Goal: Information Seeking & Learning: Compare options

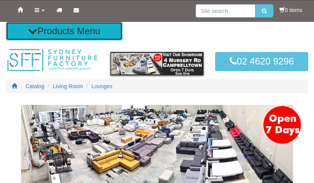
click at [60, 37] on button "Products Menu" at bounding box center [64, 31] width 117 height 19
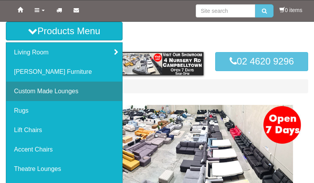
click at [51, 87] on link "Custom Made Lounges" at bounding box center [64, 91] width 116 height 19
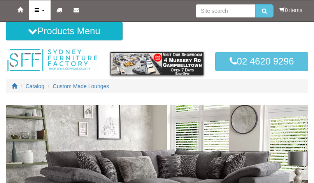
click at [37, 13] on link "Products" at bounding box center [40, 9] width 22 height 19
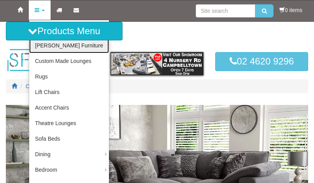
click at [53, 43] on link "[PERSON_NAME] Furniture" at bounding box center [69, 46] width 80 height 16
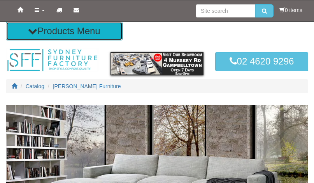
click at [70, 35] on button "Products Menu" at bounding box center [64, 31] width 117 height 19
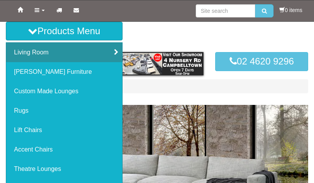
click at [47, 53] on link "Living Room" at bounding box center [64, 52] width 116 height 19
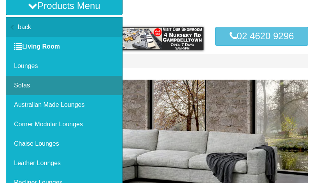
scroll to position [39, 0]
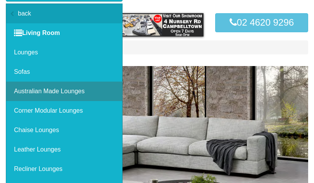
click at [57, 98] on link "Australian Made Lounges" at bounding box center [64, 91] width 116 height 19
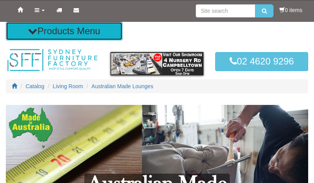
click at [43, 32] on button "Products Menu" at bounding box center [64, 31] width 117 height 19
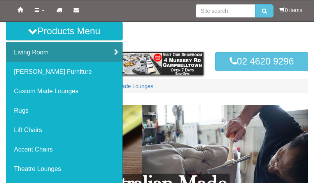
click at [118, 50] on link "Living Room" at bounding box center [64, 52] width 116 height 19
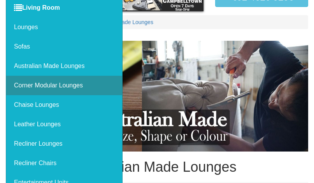
scroll to position [78, 0]
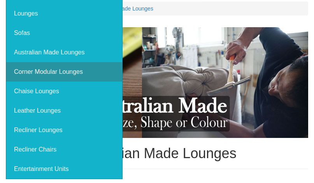
click at [71, 73] on link "Corner Modular Lounges" at bounding box center [64, 71] width 116 height 19
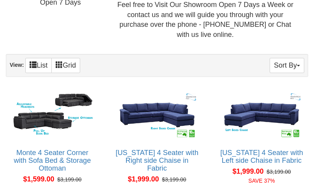
scroll to position [350, 0]
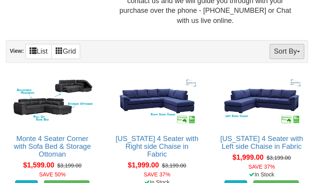
click at [300, 45] on button "Sort By" at bounding box center [287, 51] width 35 height 15
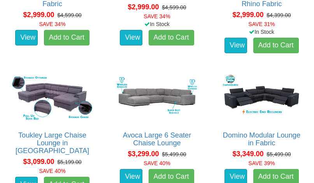
scroll to position [1089, 0]
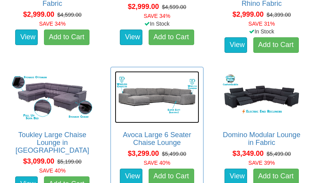
click at [170, 81] on img at bounding box center [157, 97] width 84 height 52
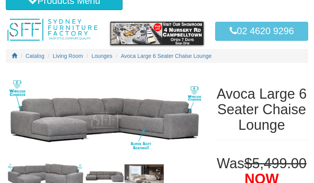
scroll to position [78, 0]
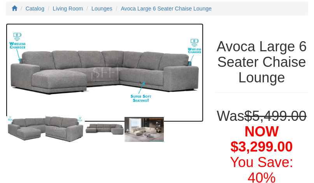
click at [152, 81] on img at bounding box center [105, 72] width 198 height 99
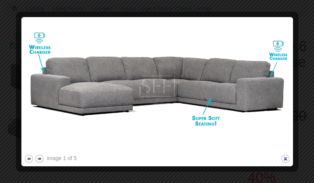
click at [288, 161] on button "close" at bounding box center [286, 159] width 10 height 10
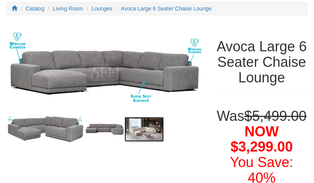
click at [148, 131] on img at bounding box center [145, 129] width 40 height 25
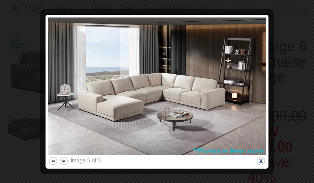
click at [265, 161] on button "close" at bounding box center [261, 161] width 10 height 10
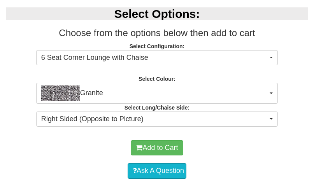
scroll to position [272, 0]
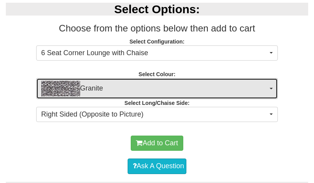
click at [268, 99] on button "Granite" at bounding box center [157, 88] width 242 height 21
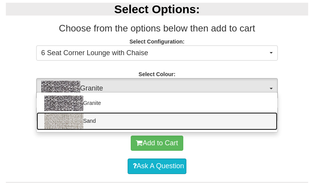
click at [256, 130] on link "Sand" at bounding box center [157, 121] width 241 height 18
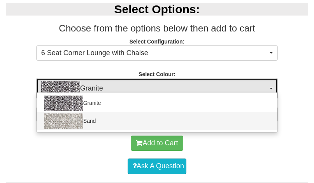
select select "1893"
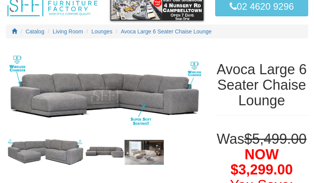
scroll to position [0, 0]
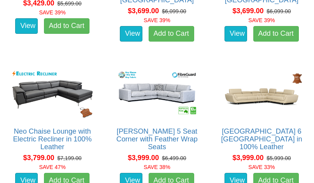
scroll to position [1401, 0]
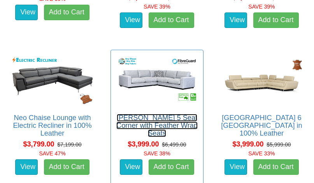
click at [152, 114] on link "[PERSON_NAME] 5 Seat Corner with Feather Wrap Seats" at bounding box center [156, 125] width 81 height 23
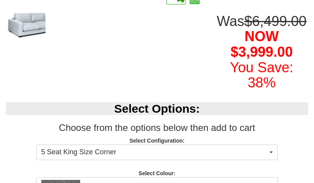
scroll to position [78, 0]
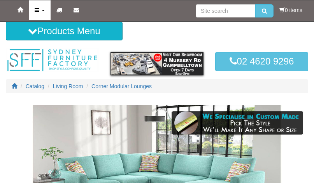
click at [36, 9] on icon at bounding box center [37, 9] width 5 height 5
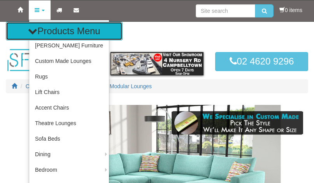
click at [26, 31] on button "Products Menu" at bounding box center [64, 31] width 117 height 19
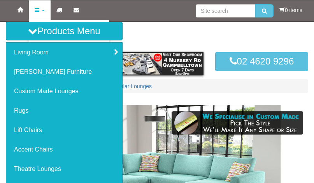
click at [122, 49] on ul "Living Room back Living Room Lounges Sofas Australian Made Lounges Corner Modul…" at bounding box center [64, 149] width 117 height 215
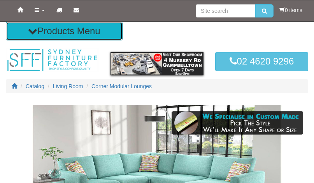
click at [46, 33] on button "Products Menu" at bounding box center [64, 31] width 117 height 19
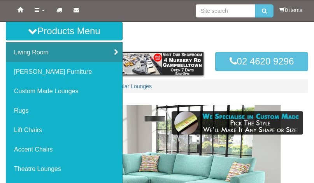
click at [112, 53] on link "Living Room" at bounding box center [64, 52] width 116 height 19
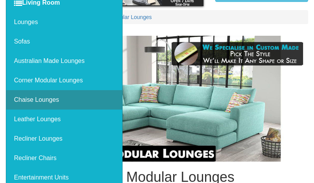
scroll to position [82, 0]
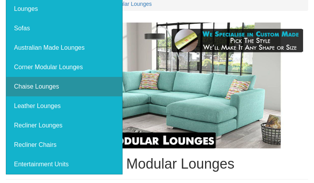
click at [45, 89] on link "Chaise Lounges" at bounding box center [64, 86] width 116 height 19
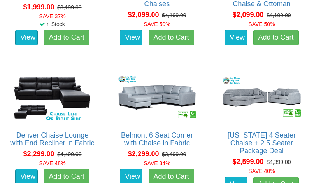
scroll to position [1012, 0]
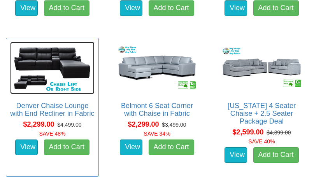
click at [48, 45] on img at bounding box center [52, 68] width 84 height 52
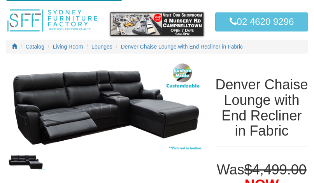
scroll to position [39, 0]
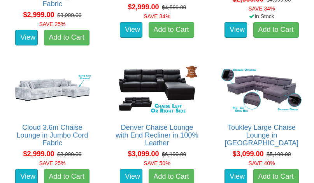
scroll to position [1592, 0]
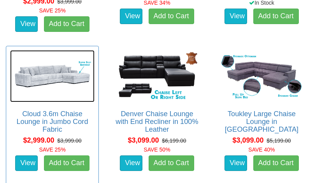
click at [42, 67] on img at bounding box center [52, 76] width 84 height 52
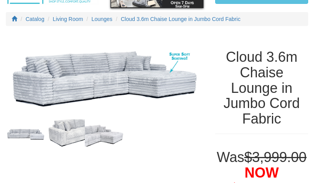
scroll to position [78, 0]
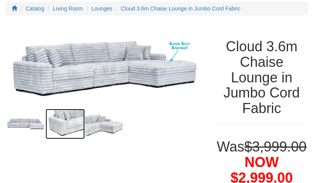
click at [80, 113] on img at bounding box center [66, 124] width 40 height 30
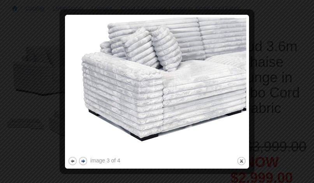
click at [81, 163] on button "next" at bounding box center [83, 161] width 10 height 10
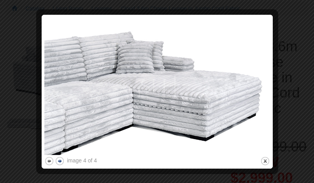
click at [61, 160] on button "next" at bounding box center [60, 161] width 10 height 10
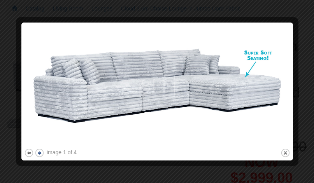
click at [41, 155] on button "next" at bounding box center [40, 153] width 10 height 10
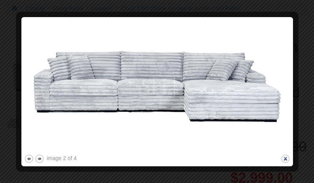
click at [288, 156] on button "close" at bounding box center [286, 159] width 10 height 10
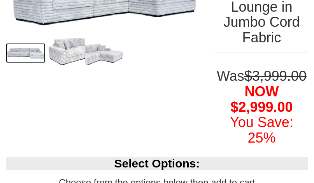
scroll to position [233, 0]
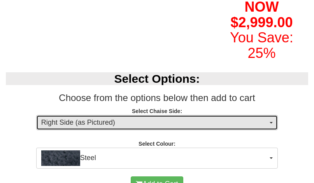
click at [269, 131] on button "Right Side (as Pictured)" at bounding box center [157, 123] width 242 height 16
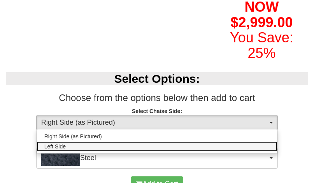
click at [136, 152] on link "Left Side" at bounding box center [157, 147] width 241 height 10
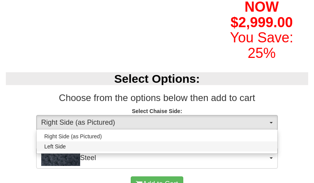
select select "264"
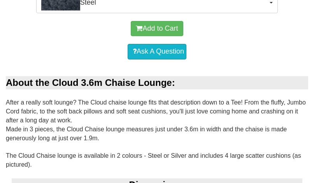
scroll to position [545, 0]
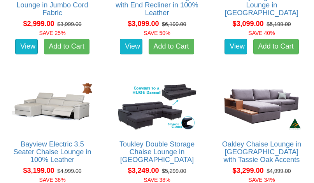
scroll to position [1747, 0]
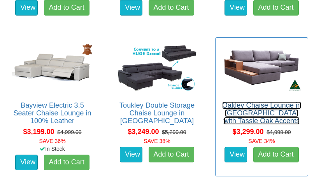
click at [279, 106] on link "Oakley Chaise Lounge in [GEOGRAPHIC_DATA] with Tassie Oak Accents" at bounding box center [261, 113] width 79 height 23
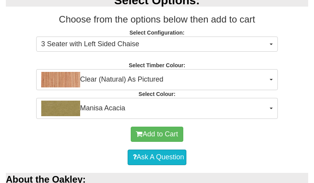
scroll to position [311, 0]
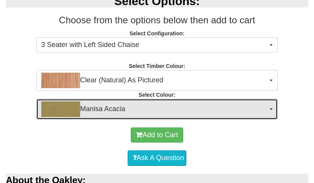
click at [270, 119] on button "Manisa Acacia" at bounding box center [157, 109] width 242 height 21
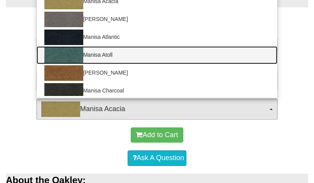
click at [106, 64] on link "Manisa Atoll" at bounding box center [157, 55] width 241 height 18
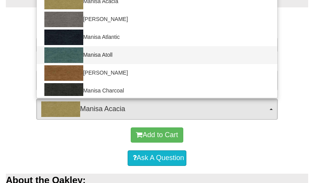
select select "1521"
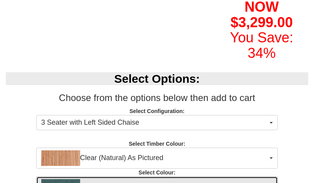
scroll to position [0, 0]
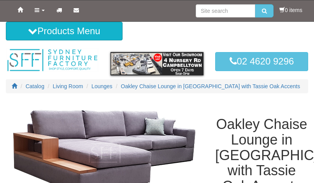
drag, startPoint x: 39, startPoint y: 0, endPoint x: 152, endPoint y: 36, distance: 118.5
click at [152, 36] on div at bounding box center [157, 31] width 302 height 19
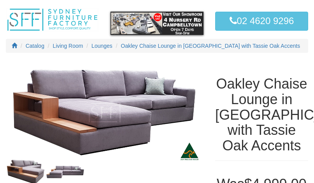
scroll to position [78, 0]
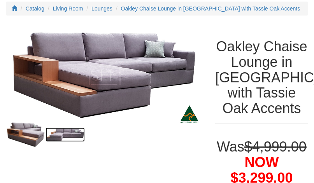
click at [61, 137] on img at bounding box center [66, 135] width 40 height 15
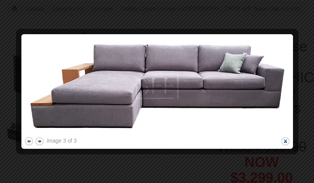
click at [283, 140] on button "close" at bounding box center [286, 142] width 10 height 10
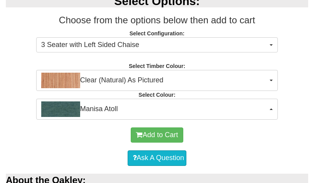
scroll to position [350, 0]
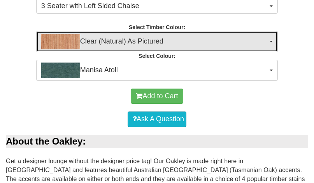
click at [112, 49] on span "Clear (Natural) As Pictured" at bounding box center [154, 42] width 227 height 16
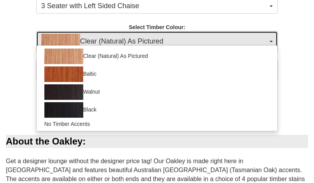
click at [112, 49] on span "Clear (Natural) As Pictured" at bounding box center [154, 42] width 227 height 16
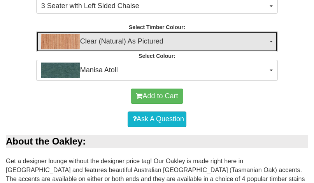
click at [121, 49] on span "Clear (Natural) As Pictured" at bounding box center [154, 42] width 227 height 16
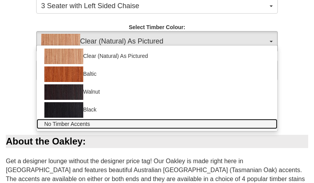
click at [66, 128] on span "No Timber Accents" at bounding box center [67, 124] width 46 height 8
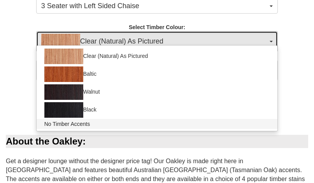
select select "1543"
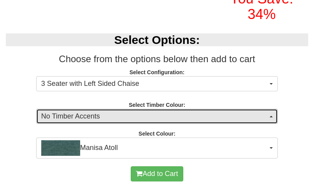
scroll to position [39, 0]
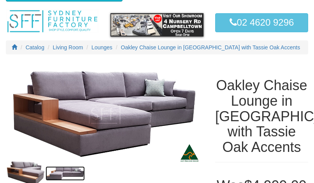
click at [84, 170] on img at bounding box center [66, 174] width 40 height 15
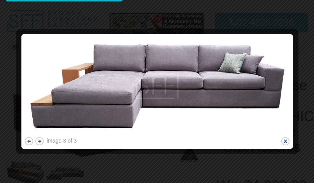
click at [286, 141] on button "close" at bounding box center [286, 142] width 10 height 10
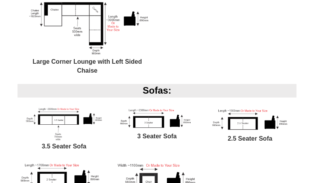
scroll to position [778, 0]
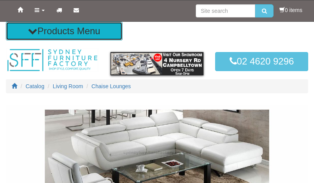
click at [38, 30] on button "Products Menu" at bounding box center [64, 31] width 117 height 19
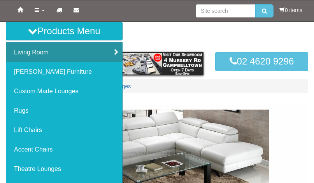
click at [67, 51] on link "Living Room" at bounding box center [64, 52] width 116 height 19
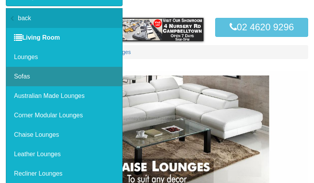
scroll to position [117, 0]
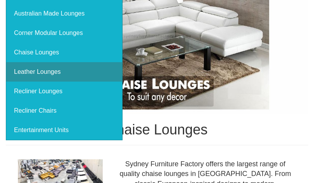
click at [53, 75] on link "Leather Lounges" at bounding box center [64, 71] width 116 height 19
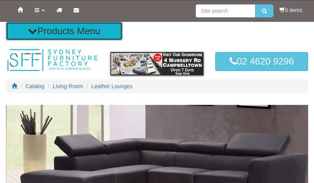
click at [30, 34] on icon at bounding box center [32, 30] width 9 height 9
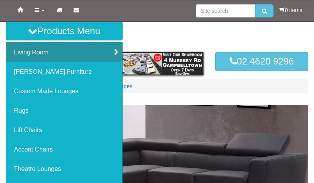
click at [39, 56] on link "Living Room" at bounding box center [64, 52] width 116 height 19
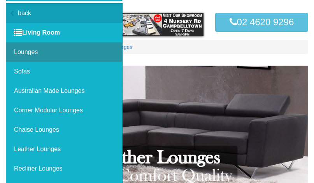
scroll to position [39, 0]
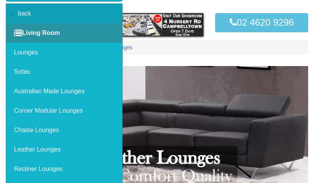
click at [20, 33] on span at bounding box center [18, 33] width 8 height 6
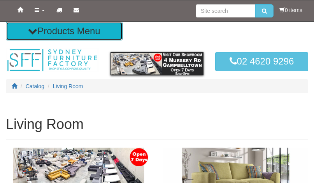
click at [29, 36] on button "Products Menu" at bounding box center [64, 31] width 117 height 19
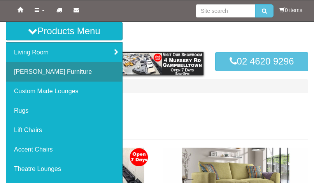
click at [46, 71] on link "[PERSON_NAME] Furniture" at bounding box center [64, 71] width 116 height 19
